Goal: Transaction & Acquisition: Obtain resource

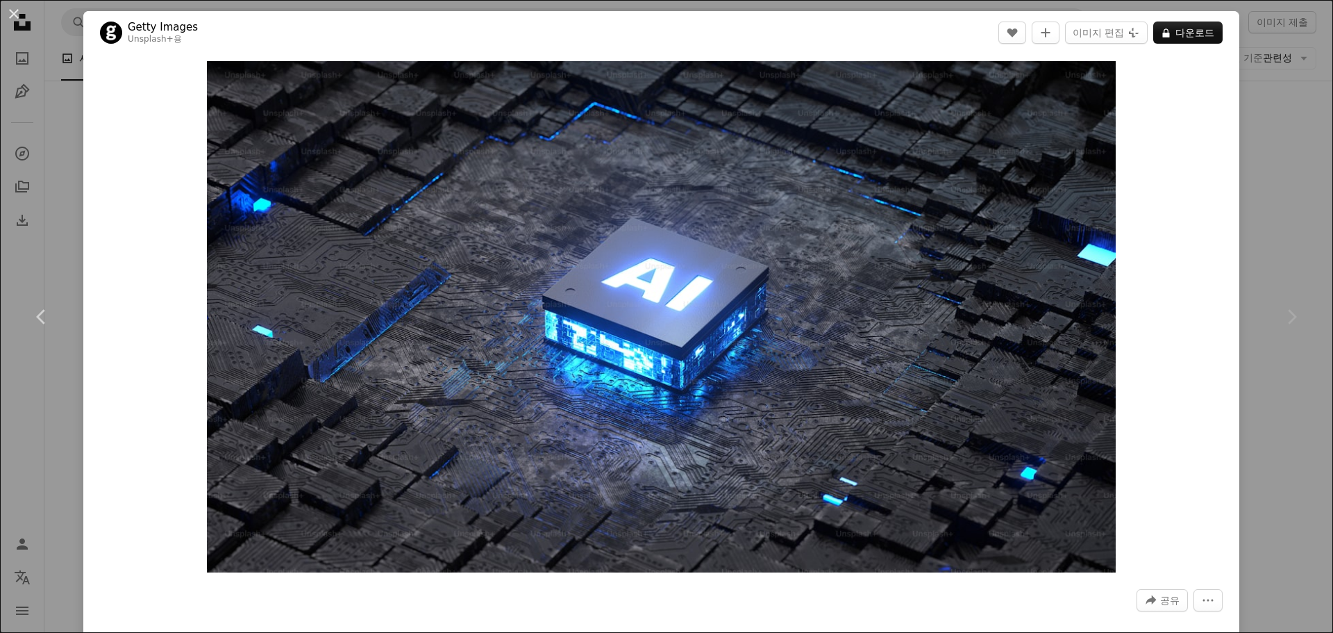
scroll to position [7499, 0]
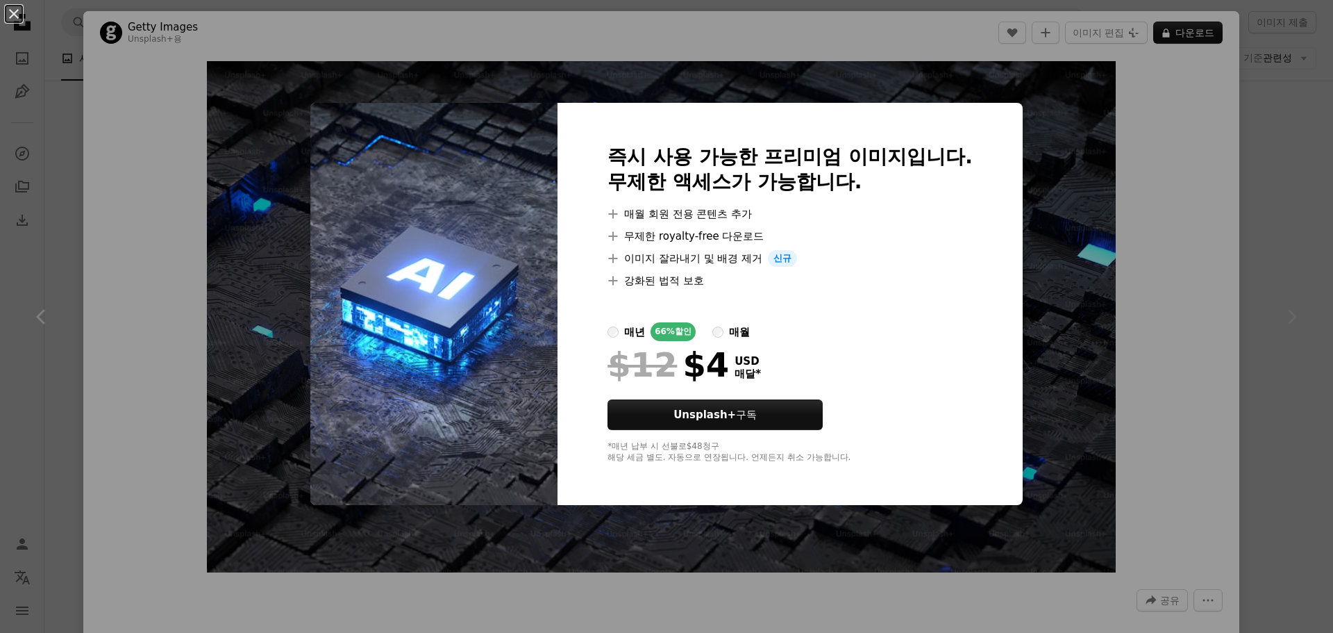
click at [1167, 262] on div "An X shape 즉시 사용 가능한 프리미엄 이미지입니다. 무제한 액세스가 가능합니다. A plus sign 매월 회원 전용 콘텐츠 추가 A…" at bounding box center [666, 316] width 1333 height 633
